Goal: Transaction & Acquisition: Book appointment/travel/reservation

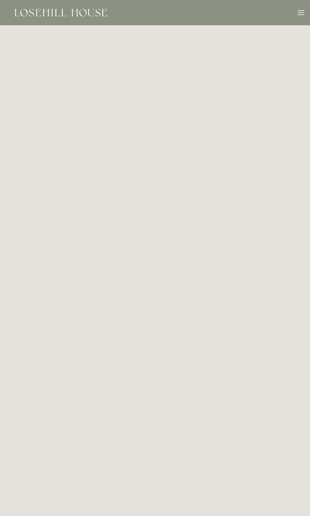
click at [300, 10] on div at bounding box center [301, 10] width 6 height 1
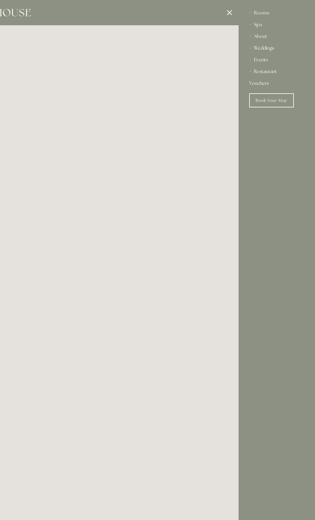
click at [259, 21] on div "Spa" at bounding box center [276, 25] width 55 height 12
click at [259, 35] on link "Spa" at bounding box center [277, 36] width 46 height 7
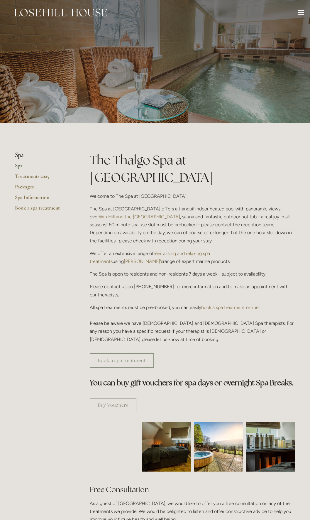
click at [301, 11] on div at bounding box center [301, 13] width 6 height 6
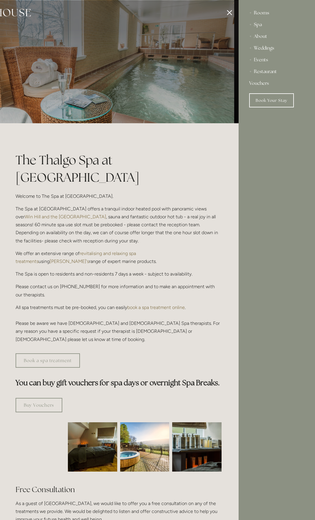
click at [261, 13] on div "Rooms" at bounding box center [276, 13] width 55 height 12
click at [271, 158] on link "Book Your Stay" at bounding box center [271, 154] width 45 height 14
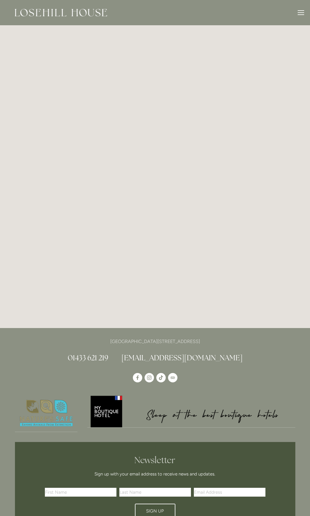
click at [301, 13] on div at bounding box center [301, 13] width 6 height 6
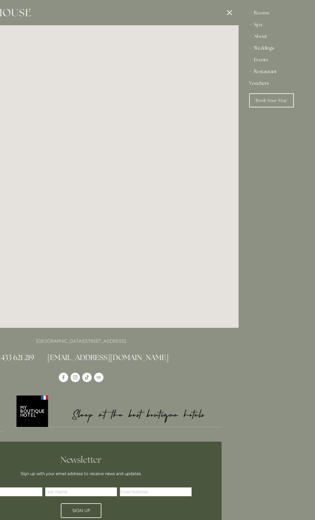
click at [253, 11] on div "Rooms" at bounding box center [276, 13] width 55 height 12
click at [258, 10] on div "Rooms" at bounding box center [276, 13] width 55 height 12
click at [259, 36] on div "About" at bounding box center [276, 37] width 55 height 12
click at [264, 58] on link "Our Hotel & History" at bounding box center [277, 59] width 46 height 7
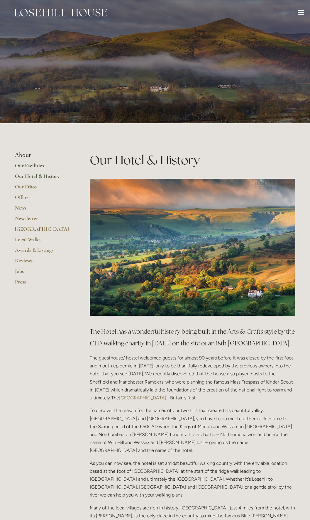
click at [31, 166] on link "Our Facilities" at bounding box center [43, 167] width 56 height 11
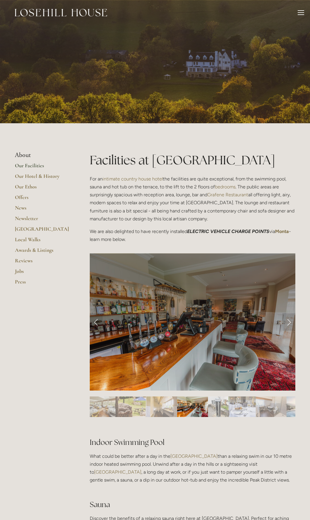
click at [300, 12] on div at bounding box center [301, 13] width 6 height 6
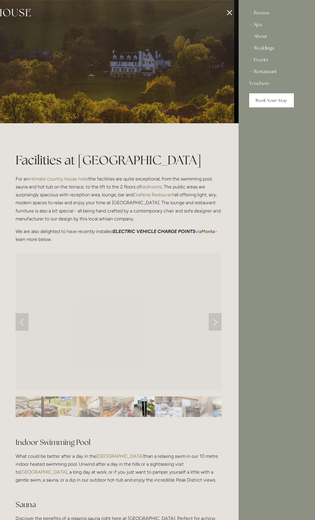
click at [268, 103] on link "Book Your Stay" at bounding box center [271, 100] width 45 height 14
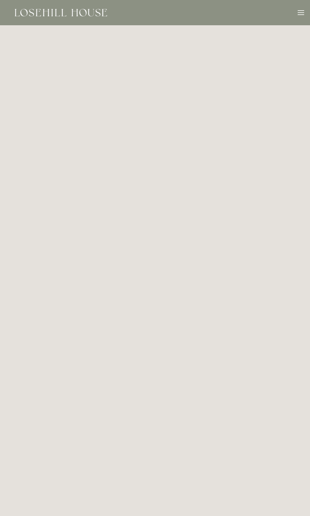
click at [297, 12] on div "Rooms Rooms Your Stay Book a stay Offers Spa About" at bounding box center [155, 12] width 298 height 25
